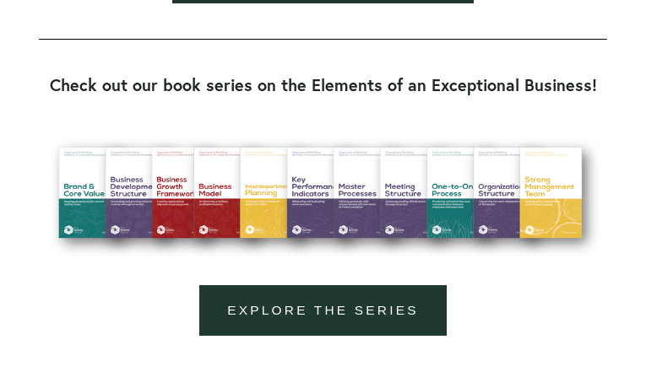
scroll to position [1785, 0]
